Goal: Information Seeking & Learning: Learn about a topic

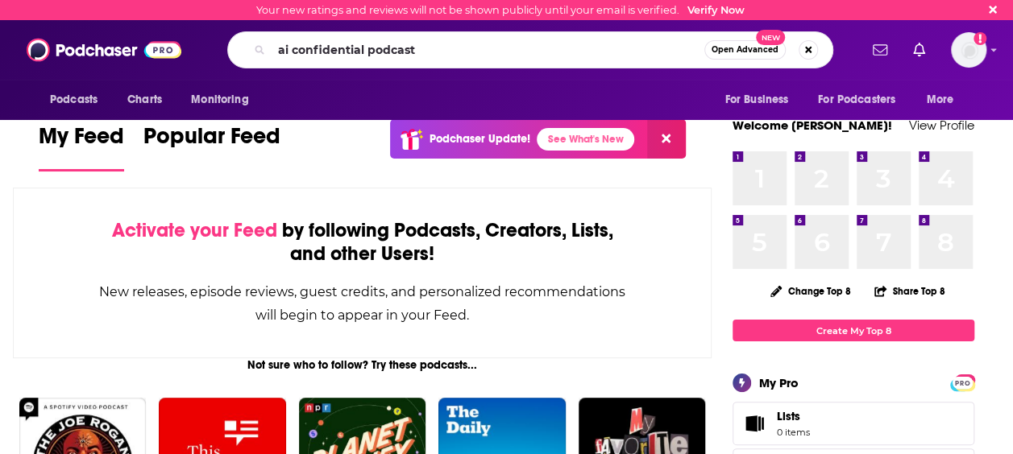
type input "ai confidential podcast"
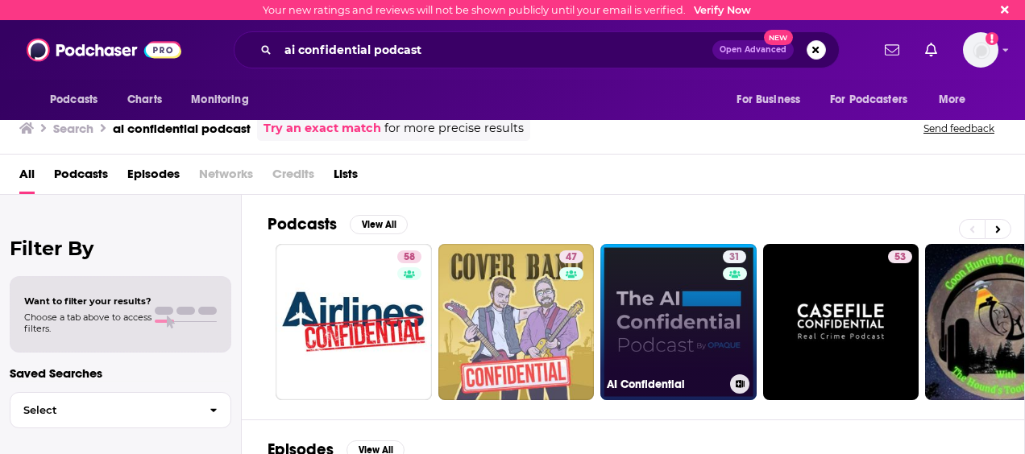
click at [696, 358] on link "31 AI Confidential" at bounding box center [678, 322] width 156 height 156
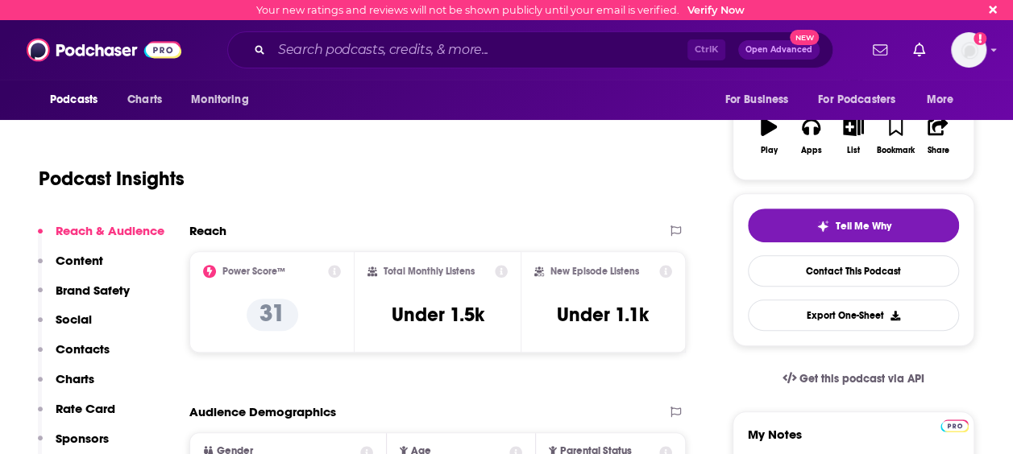
scroll to position [322, 0]
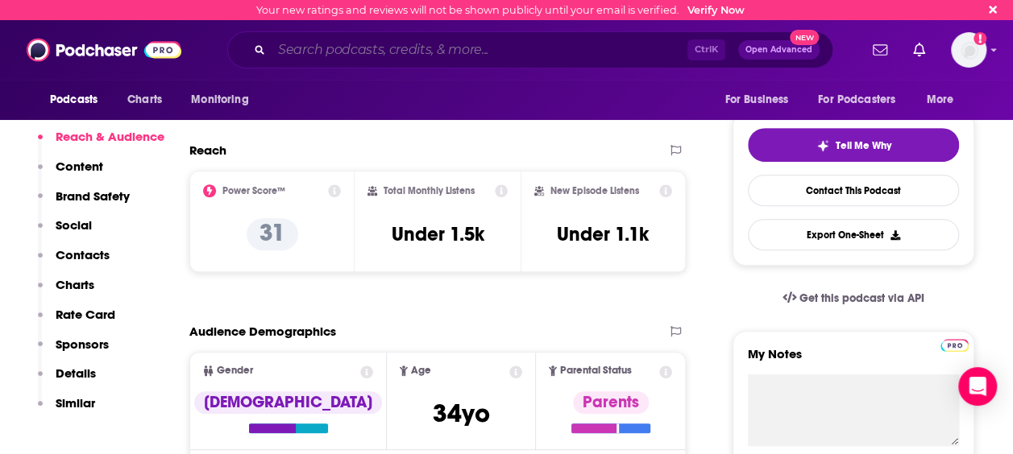
click at [413, 48] on input "Search podcasts, credits, & more..." at bounding box center [480, 50] width 416 height 26
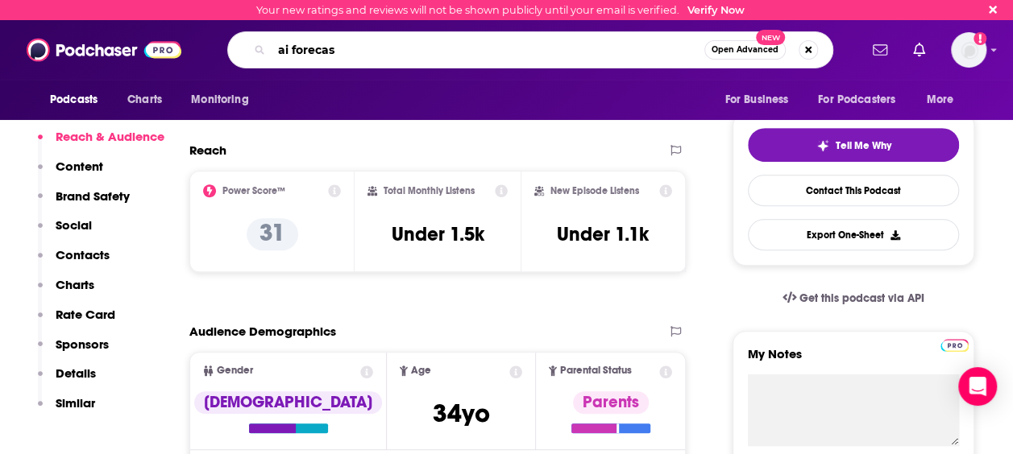
type input "ai forecast"
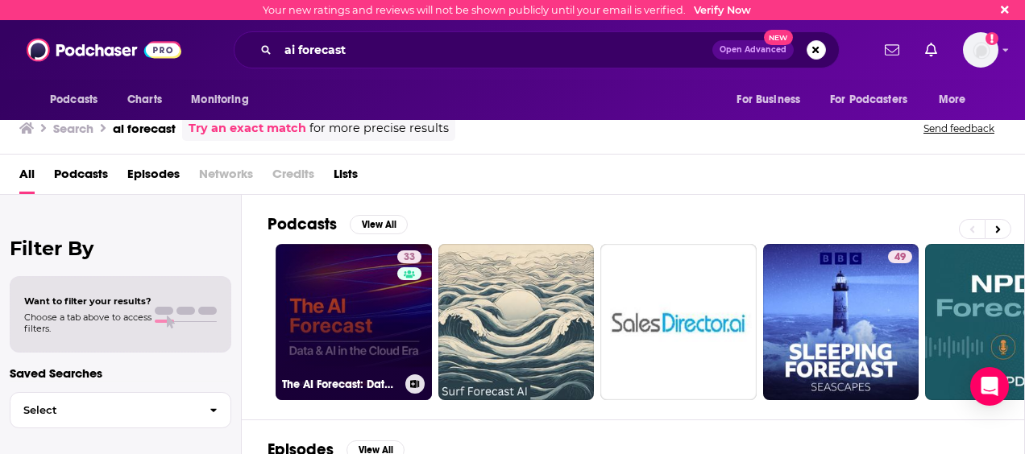
click at [342, 326] on link "33 The AI Forecast: Data and AI in the Cloud Era" at bounding box center [354, 322] width 156 height 156
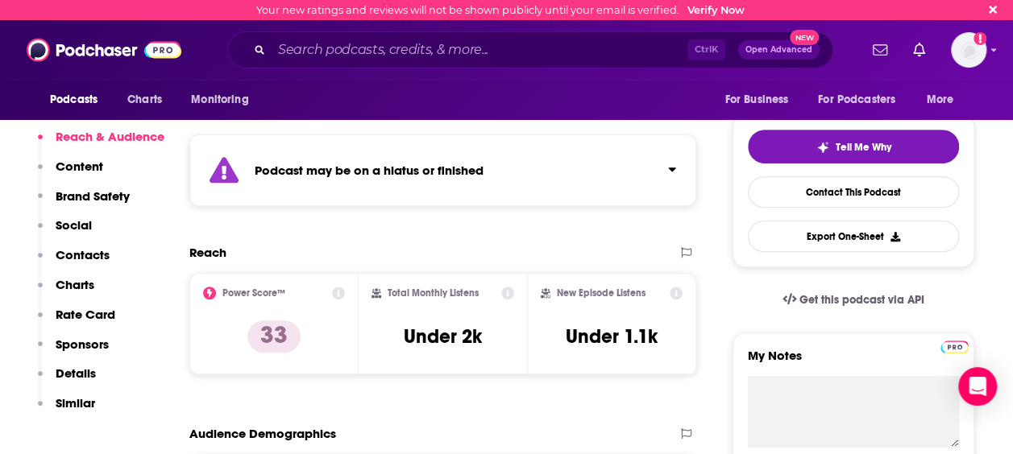
scroll to position [322, 0]
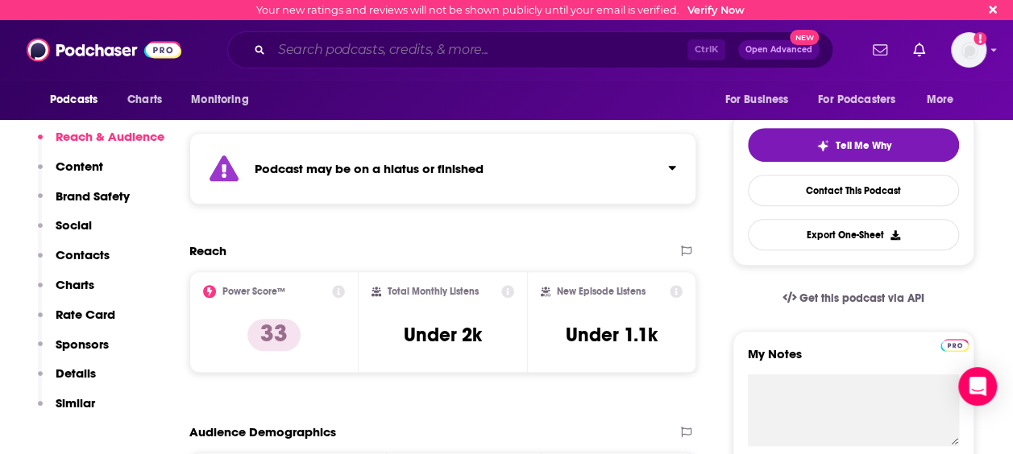
click at [475, 40] on input "Search podcasts, credits, & more..." at bounding box center [480, 50] width 416 height 26
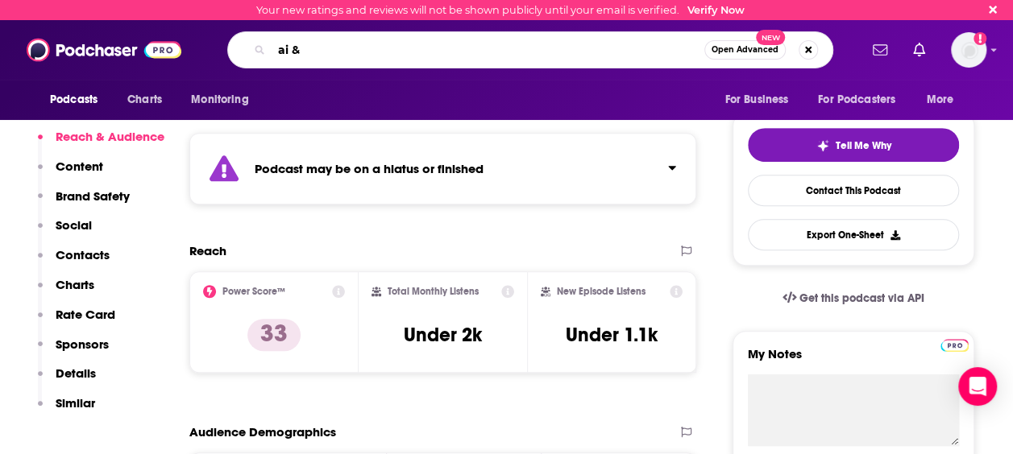
type input "ai & i"
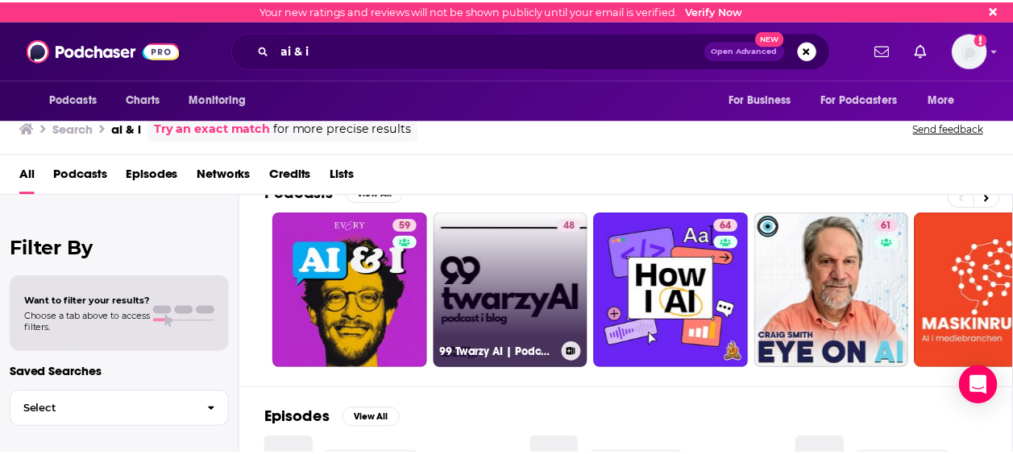
scroll to position [81, 0]
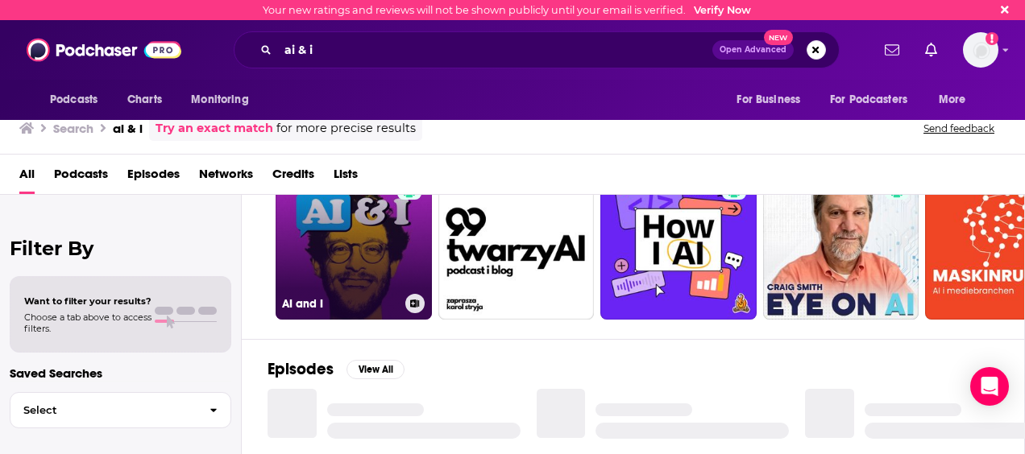
click at [380, 266] on link "59 AI and I" at bounding box center [354, 242] width 156 height 156
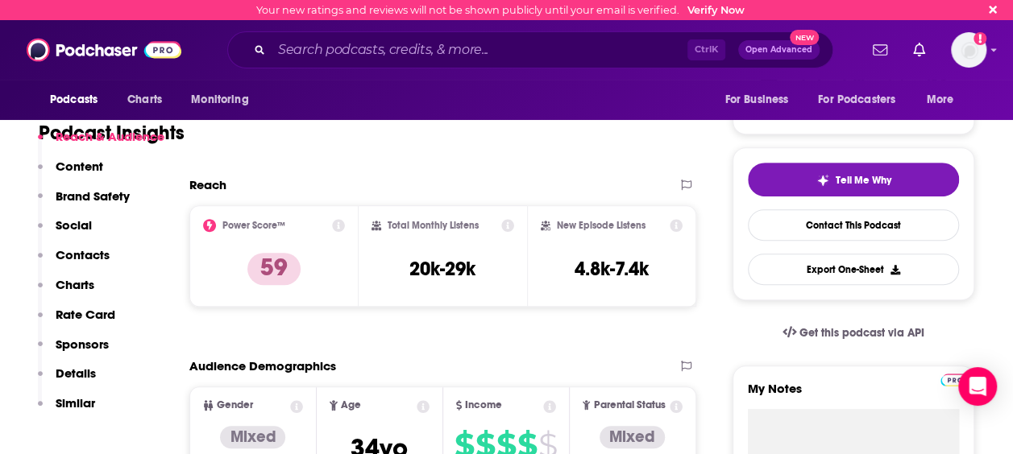
scroll to position [322, 0]
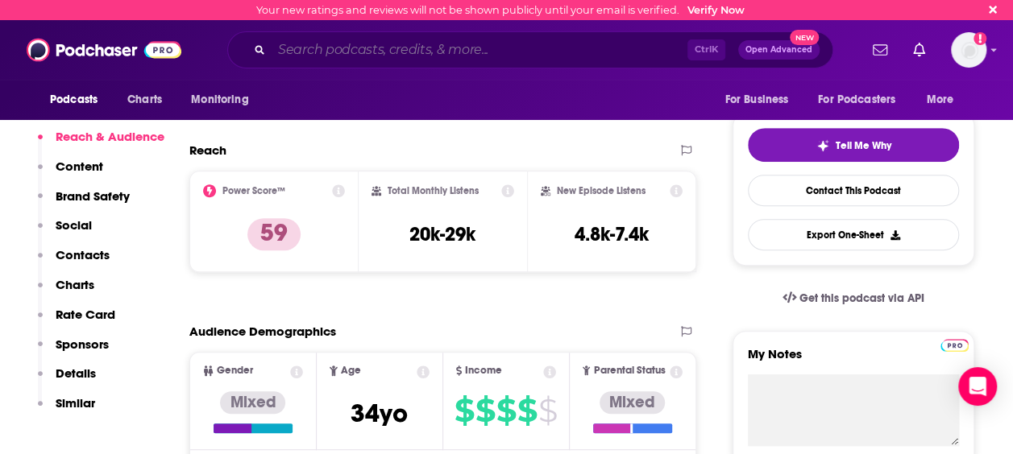
click at [550, 47] on input "Search podcasts, credits, & more..." at bounding box center [480, 50] width 416 height 26
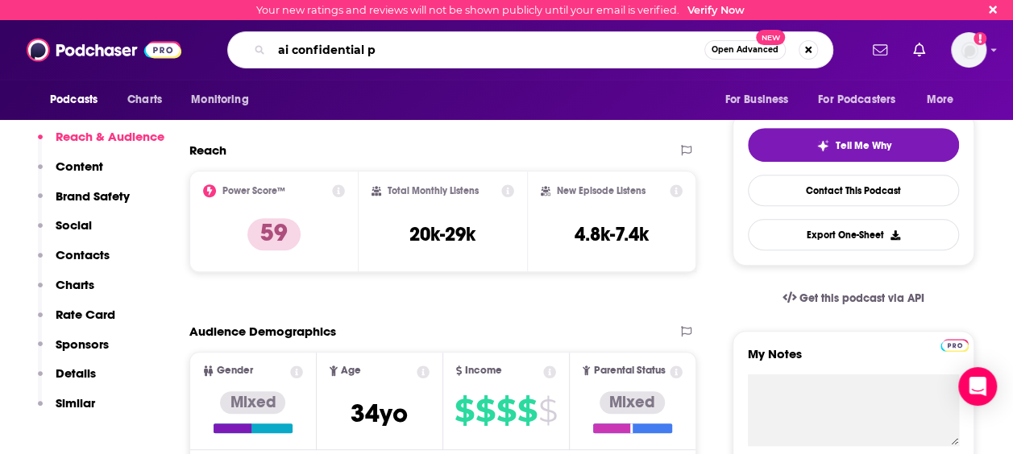
type input "ai confidential"
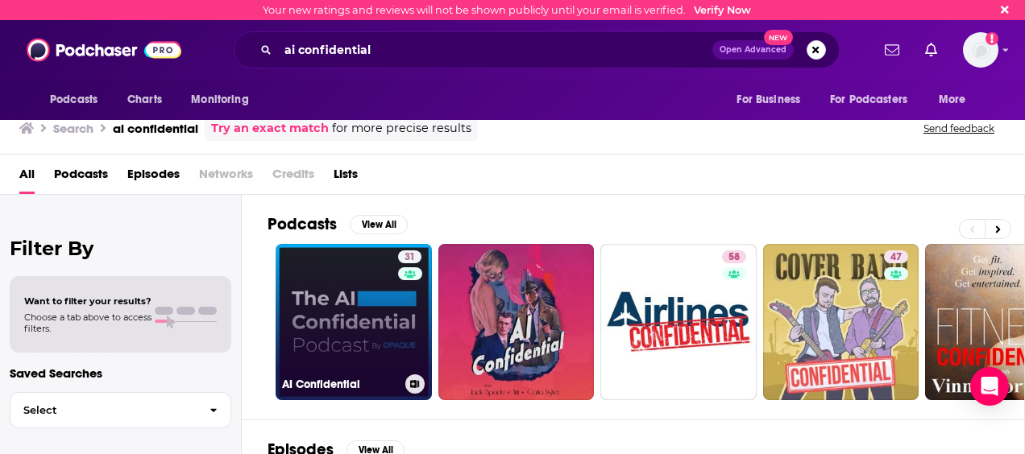
click at [354, 303] on link "31 AI Confidential" at bounding box center [354, 322] width 156 height 156
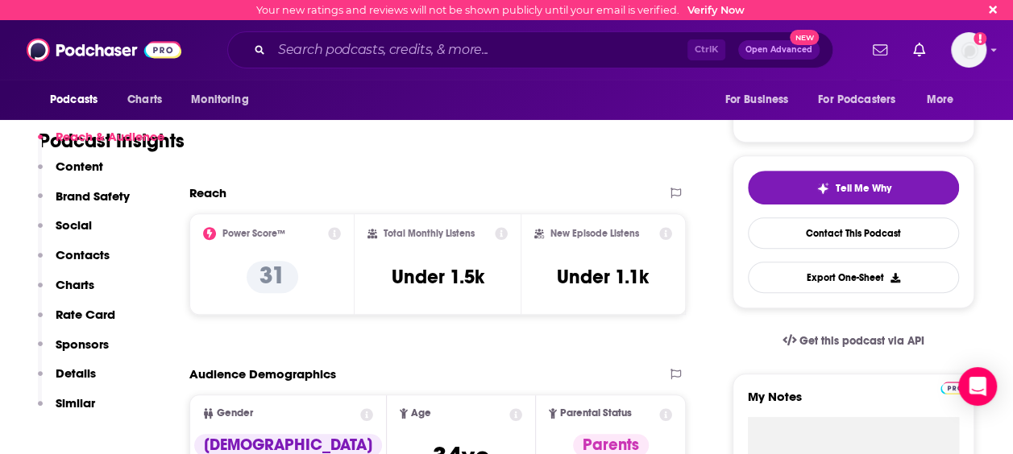
scroll to position [322, 0]
